Goal: Task Accomplishment & Management: Manage account settings

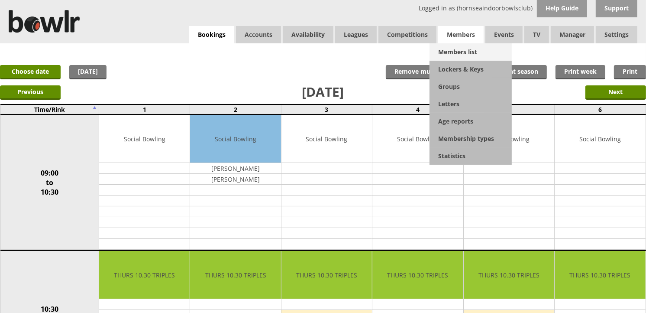
click at [470, 43] on link "Members list" at bounding box center [471, 51] width 82 height 17
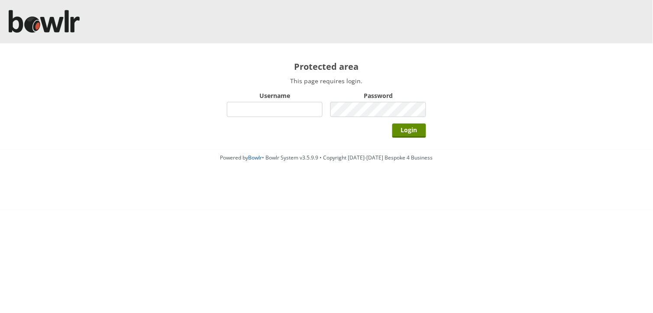
click at [240, 114] on input "Username" at bounding box center [275, 109] width 96 height 15
type input "hornseaindoorbowlsclub"
click at [393, 123] on input "Login" at bounding box center [410, 130] width 34 height 14
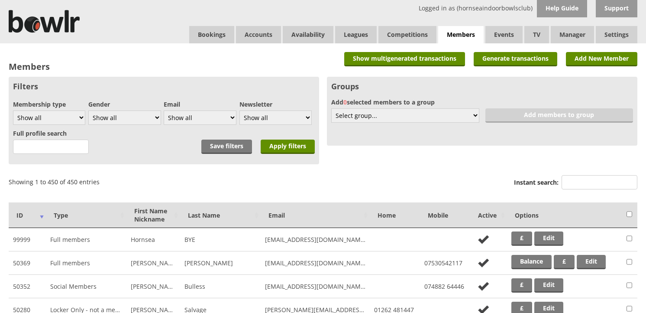
click at [578, 184] on input "Instant search:" at bounding box center [600, 182] width 76 height 14
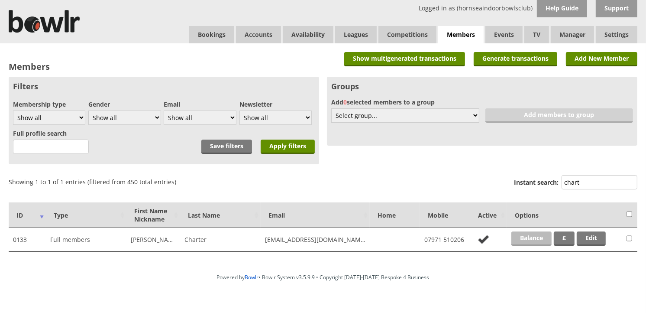
type input "chart"
click at [535, 236] on link "Balance" at bounding box center [532, 238] width 40 height 14
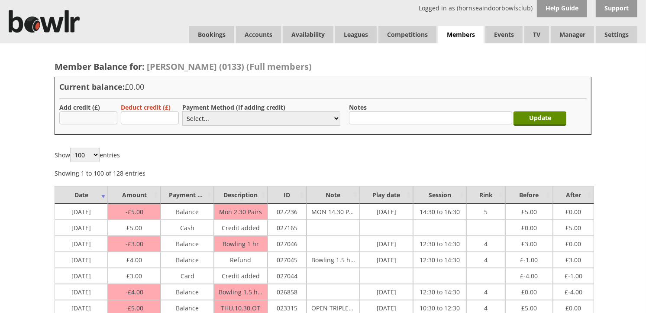
type input "5.00"
click at [198, 123] on select "Select... Cash Card Cheque Bank Transfer Other Member Card Gift Voucher Balance" at bounding box center [261, 118] width 158 height 14
select select "1"
click at [182, 111] on select "Select... Cash Card Cheque Bank Transfer Other Member Card Gift Voucher Balance" at bounding box center [261, 118] width 158 height 14
click at [545, 116] on input "Update" at bounding box center [540, 118] width 53 height 14
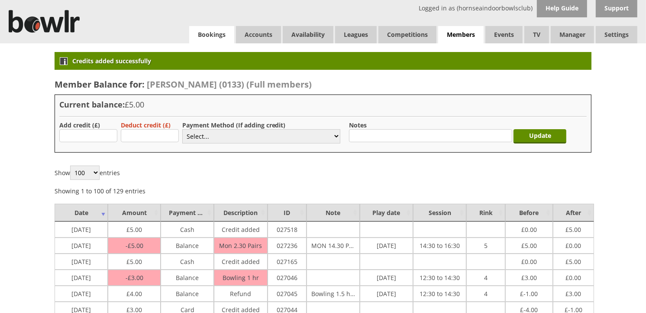
click at [218, 42] on link "Bookings" at bounding box center [211, 34] width 45 height 17
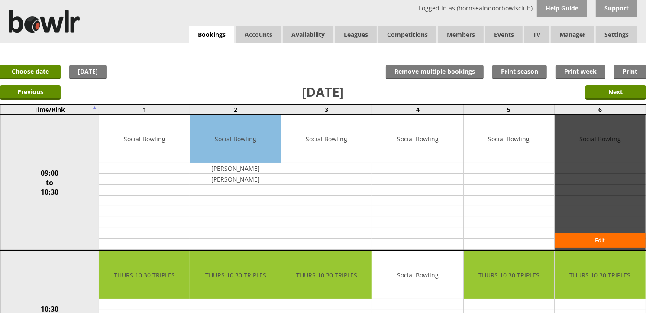
click at [643, 168] on div "Edit" at bounding box center [600, 182] width 91 height 135
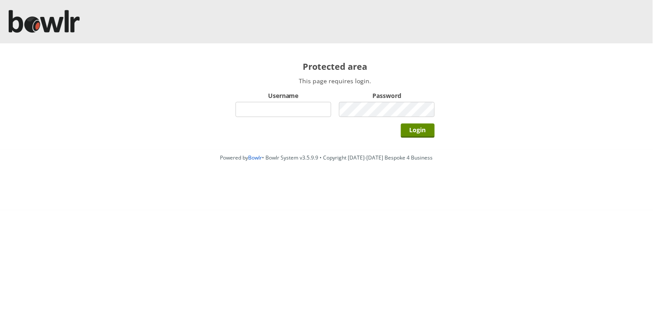
click at [250, 114] on input "Username" at bounding box center [284, 109] width 96 height 15
type input "BarRinkMonitor"
click at [401, 123] on input "Login" at bounding box center [418, 130] width 34 height 14
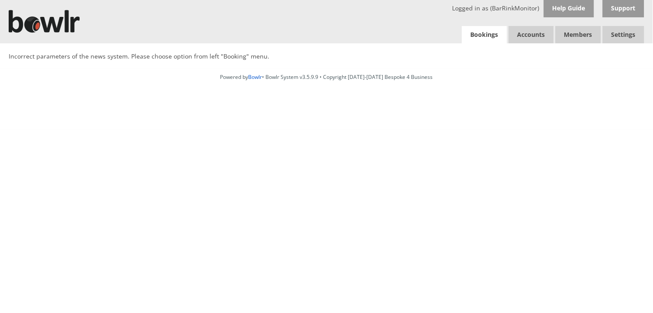
click at [475, 36] on link "Bookings" at bounding box center [484, 35] width 45 height 18
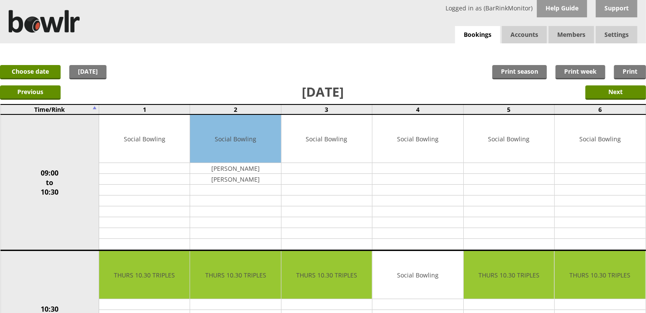
drag, startPoint x: 398, startPoint y: 15, endPoint x: 368, endPoint y: 22, distance: 30.3
click at [368, 22] on div "Logged in as (BarRinkMonitor) Help Guide Support Bookings Accounts Rink Takings…" at bounding box center [323, 21] width 646 height 43
drag, startPoint x: 368, startPoint y: 22, endPoint x: 413, endPoint y: 5, distance: 47.7
click at [413, 5] on div "Logged in as (BarRinkMonitor) Help Guide Support Bookings Accounts Rink Takings…" at bounding box center [323, 21] width 646 height 43
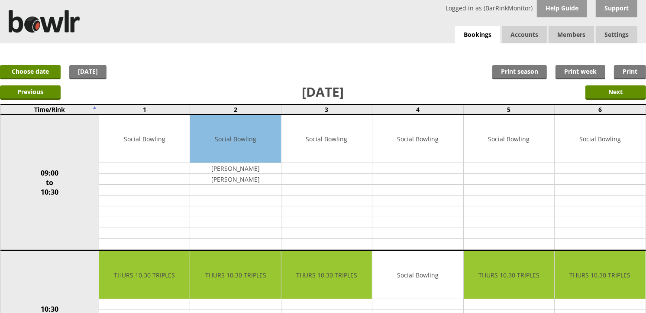
drag, startPoint x: 347, startPoint y: 20, endPoint x: 296, endPoint y: 25, distance: 50.9
click at [296, 25] on div "Logged in as (BarRinkMonitor) Help Guide Support Bookings Accounts Rink Takings…" at bounding box center [323, 21] width 646 height 43
